Goal: Task Accomplishment & Management: Use online tool/utility

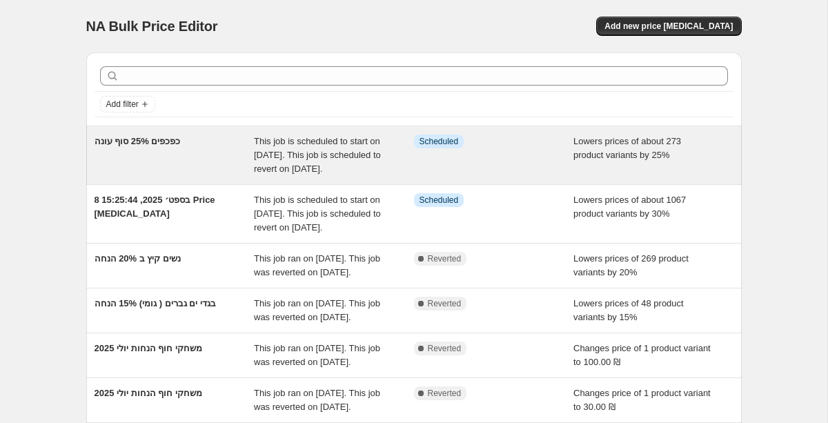
click at [190, 157] on div "כפכפים 25% סוף עונה" at bounding box center [175, 155] width 160 height 41
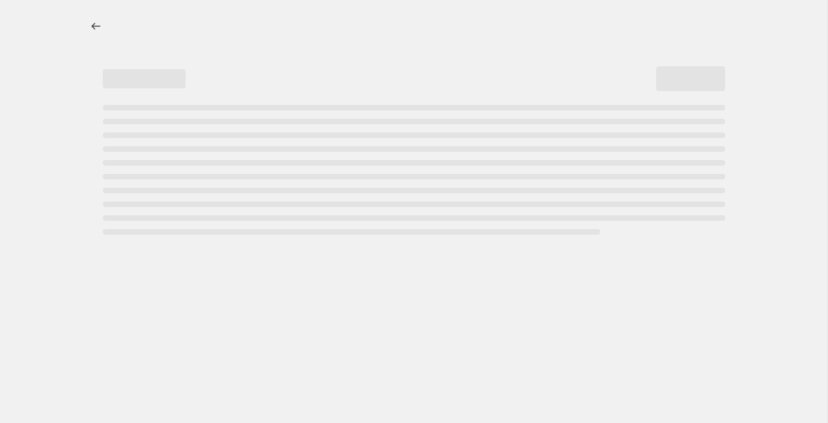
select select "percentage"
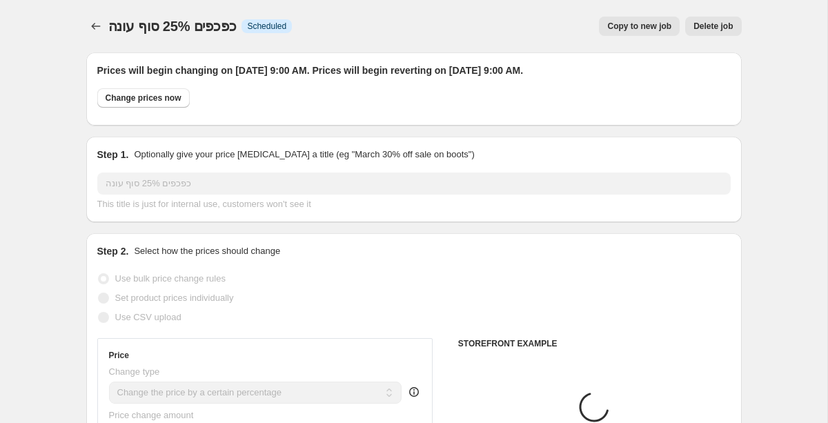
select select "collection"
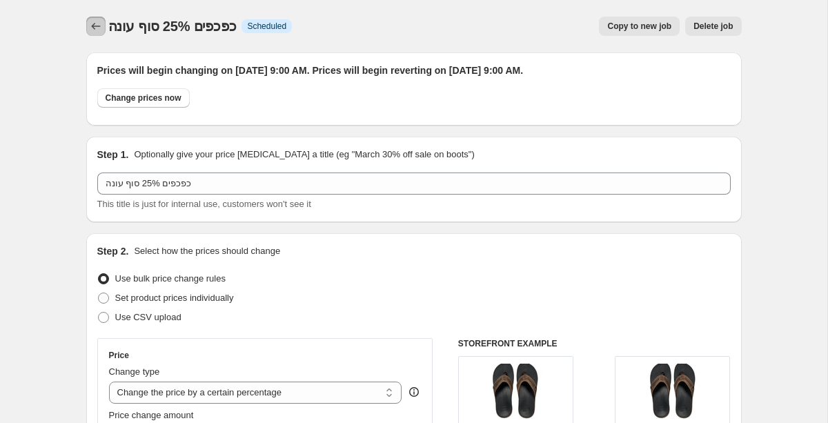
click at [96, 23] on icon "Price change jobs" at bounding box center [96, 26] width 14 height 14
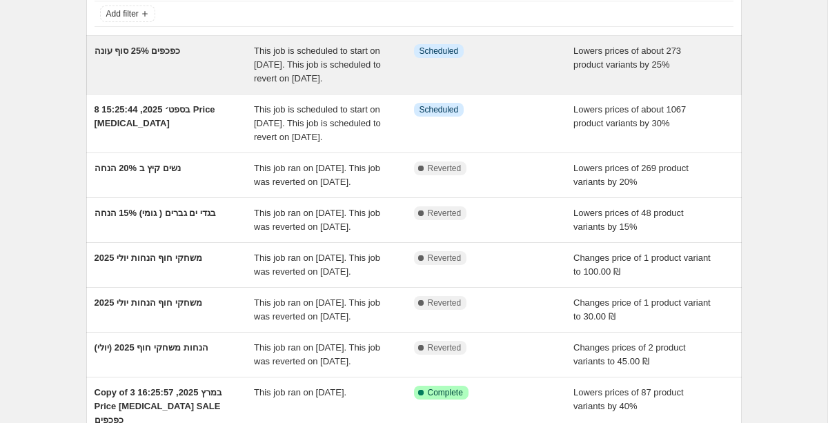
scroll to position [81, 0]
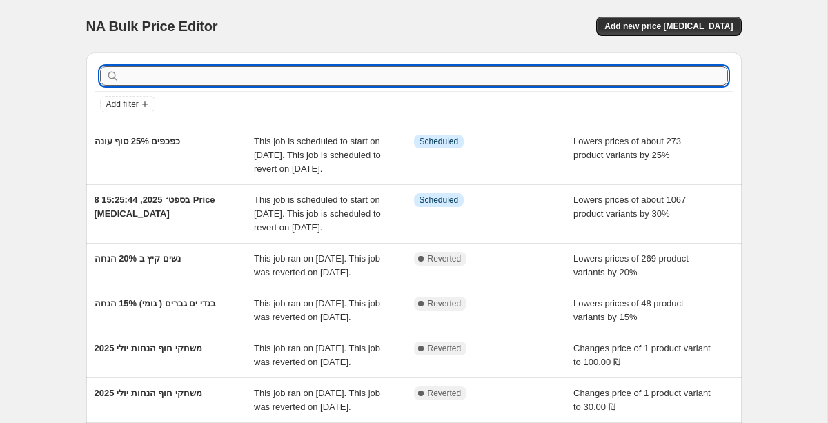
click at [442, 72] on input "text" at bounding box center [425, 75] width 606 height 19
paste input "T-REEF"
type input "T-REEF"
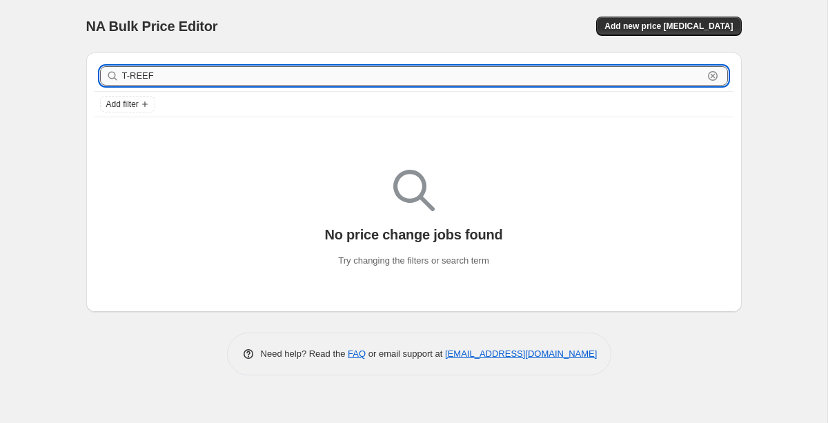
click at [201, 75] on input "T-REEF" at bounding box center [412, 75] width 581 height 19
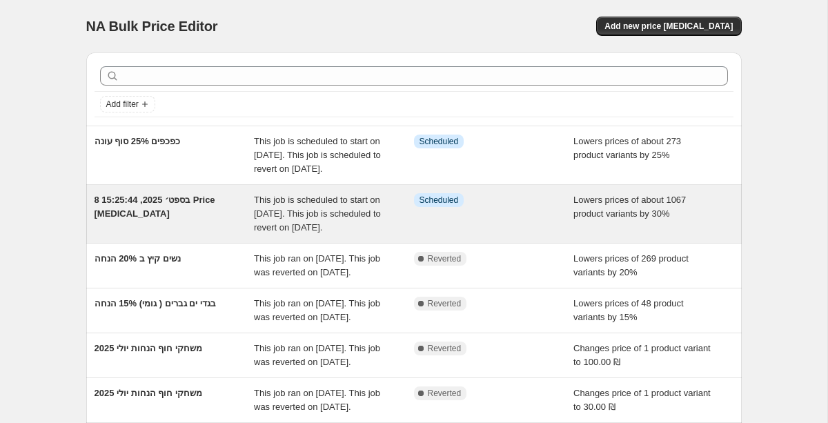
click at [229, 235] on div "8 בספט׳ 2025, 15:25:44 Price [MEDICAL_DATA]" at bounding box center [175, 213] width 160 height 41
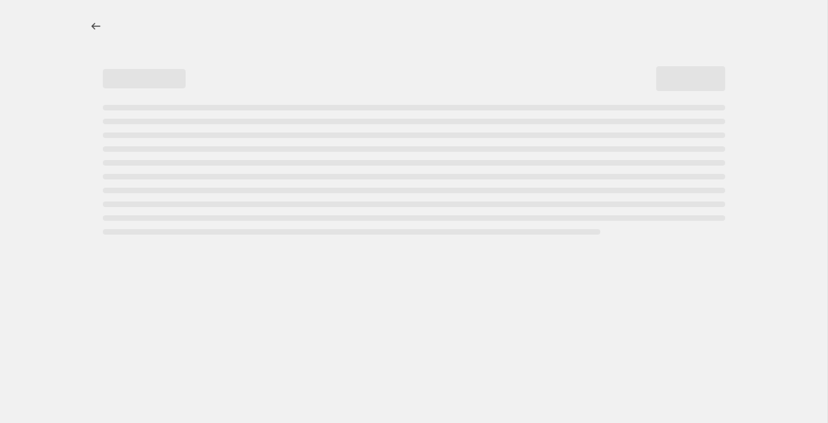
select select "percentage"
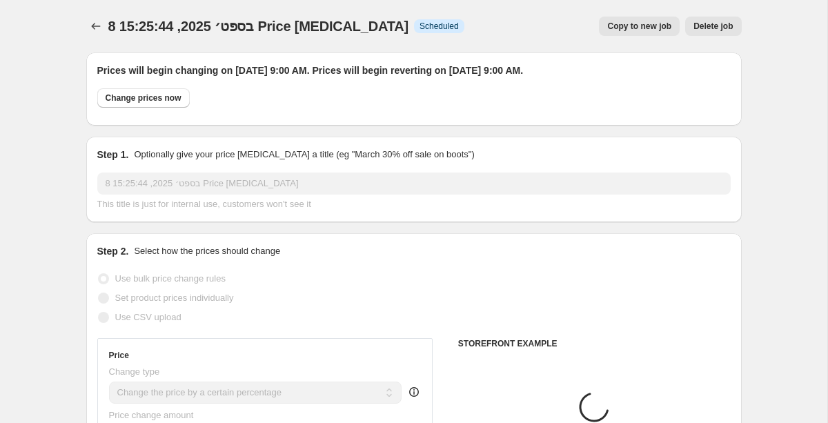
select select "collection"
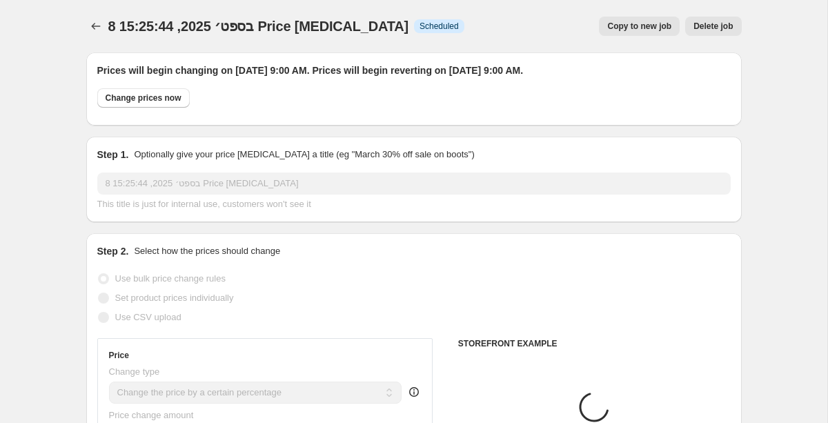
select select "collection"
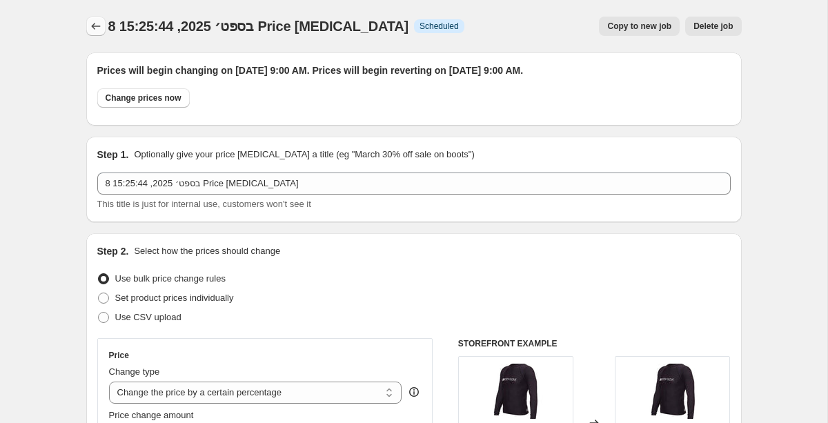
click at [92, 28] on icon "Price change jobs" at bounding box center [95, 26] width 9 height 7
